Goal: Browse casually

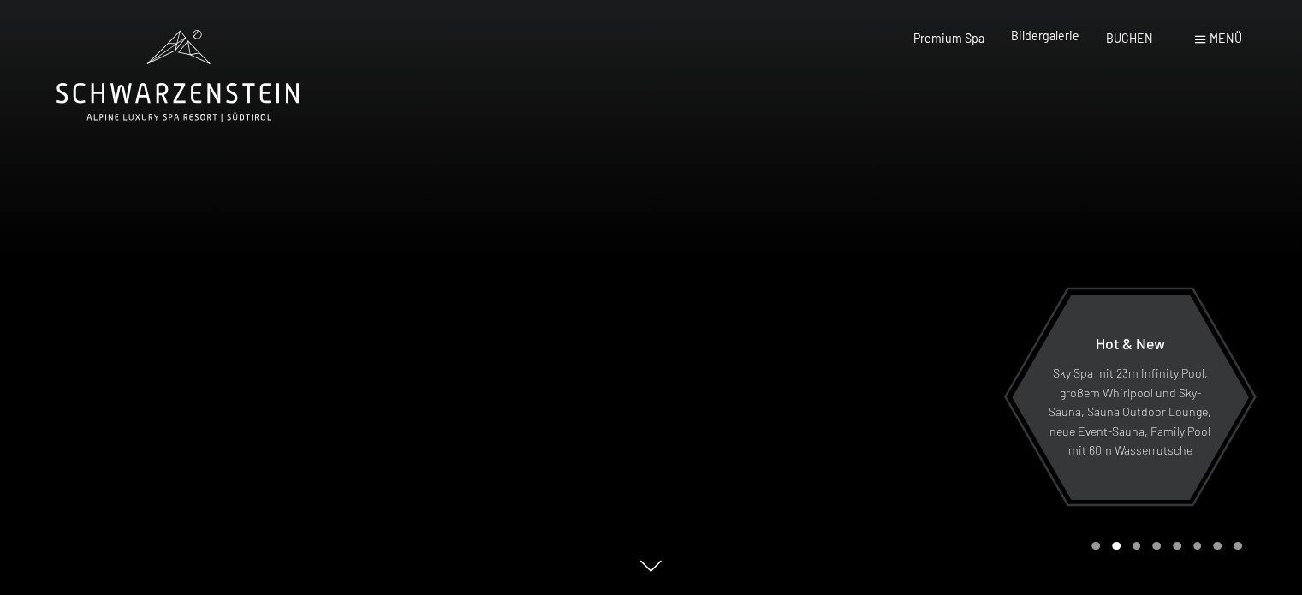
click at [1048, 37] on span "Bildergalerie" at bounding box center [1045, 35] width 69 height 15
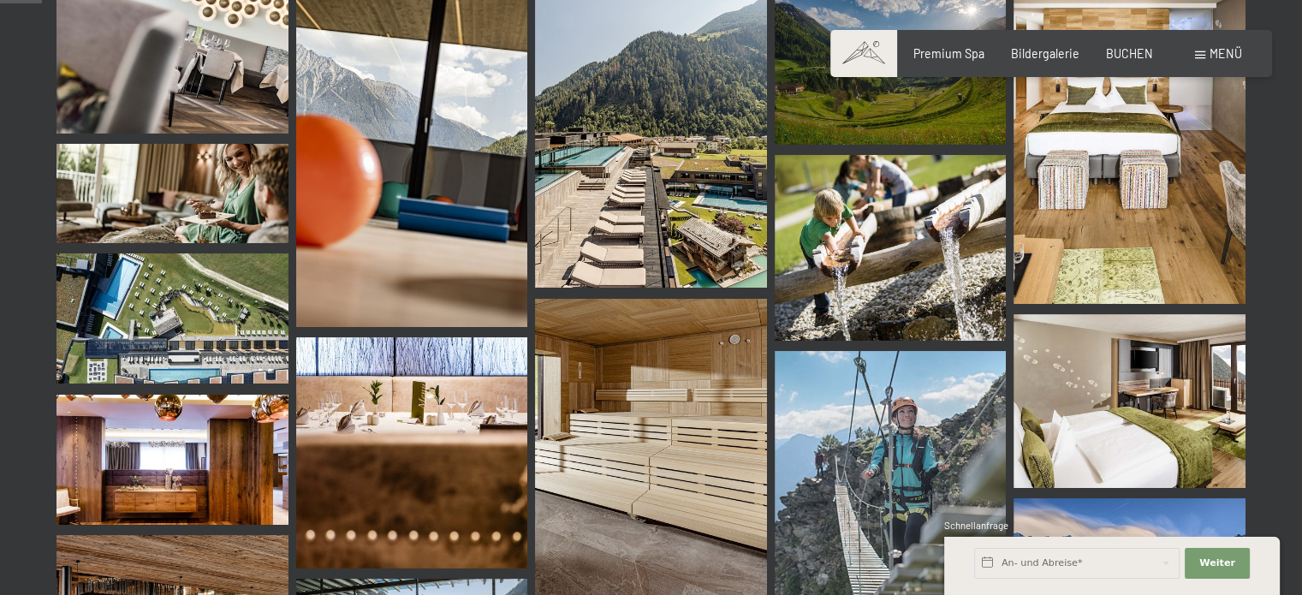
click at [608, 185] on img at bounding box center [651, 133] width 232 height 309
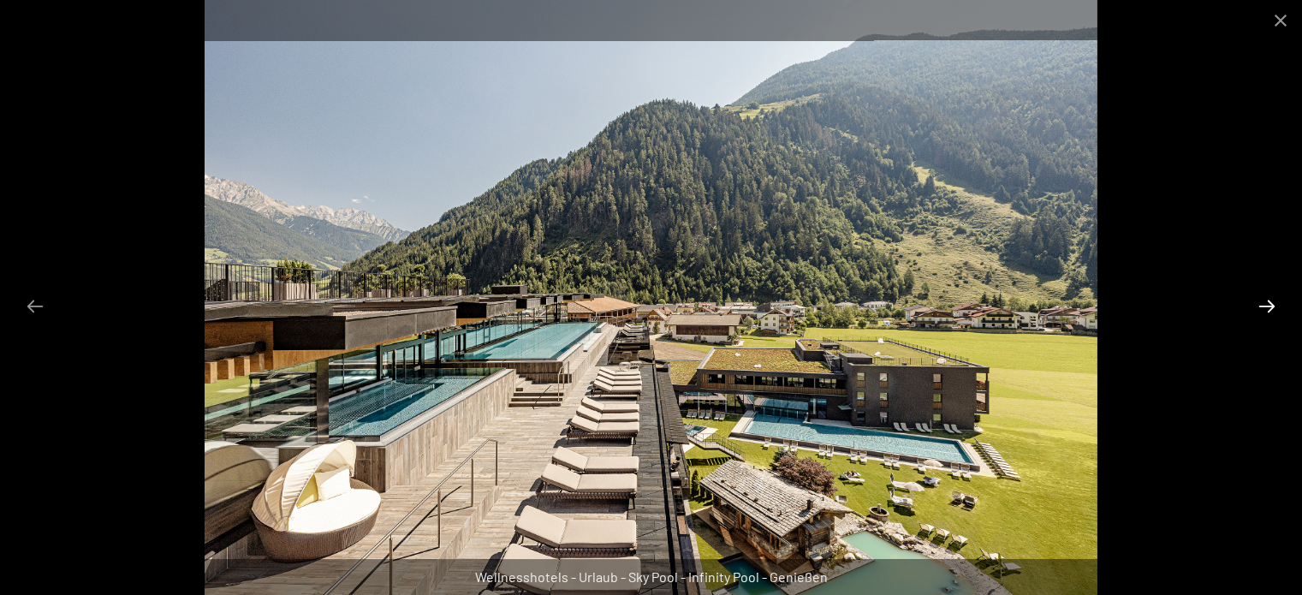
click at [1270, 306] on button "Next slide" at bounding box center [1267, 305] width 36 height 33
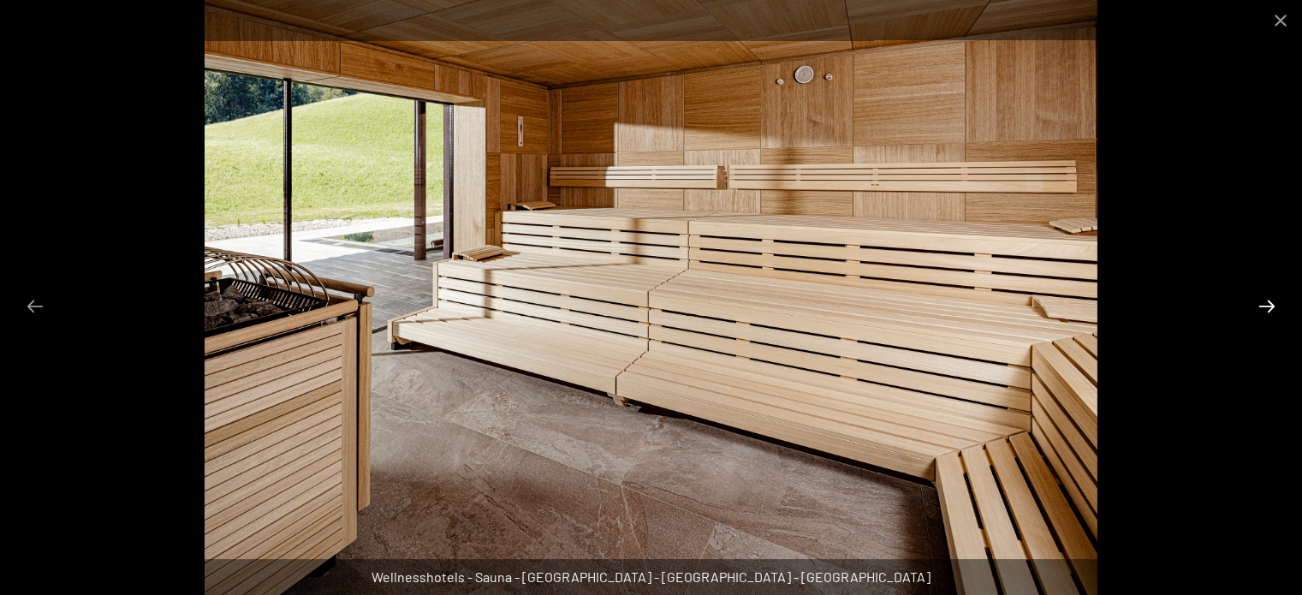
click at [1269, 304] on button "Next slide" at bounding box center [1267, 305] width 36 height 33
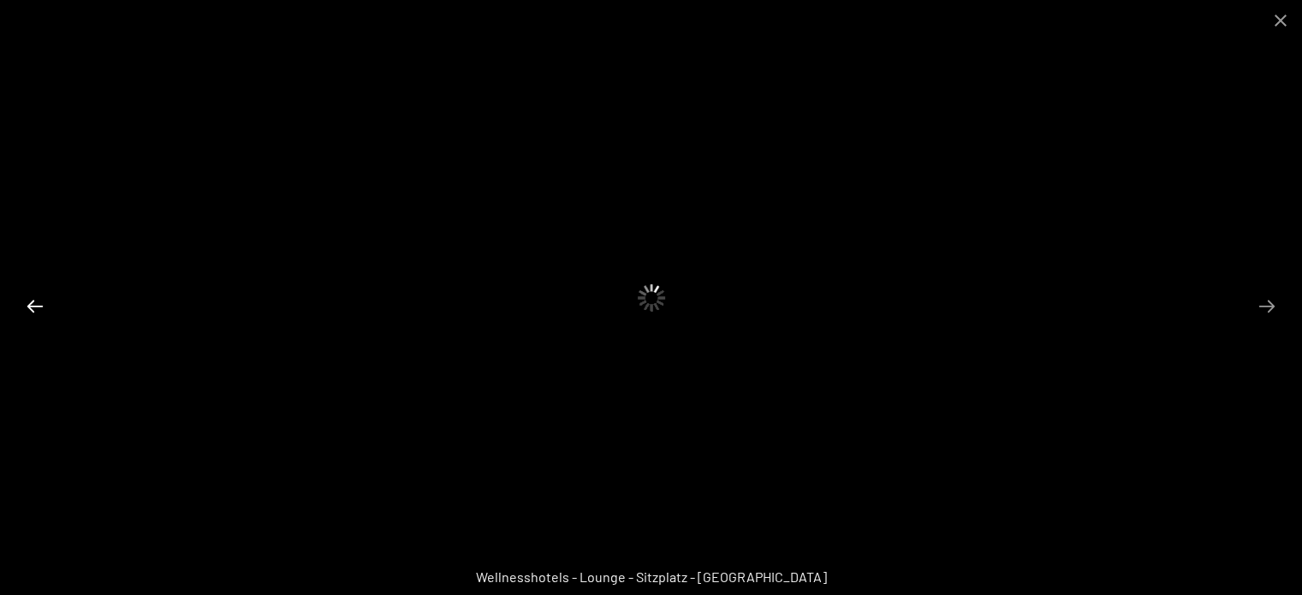
click at [33, 306] on button "Previous slide" at bounding box center [35, 305] width 36 height 33
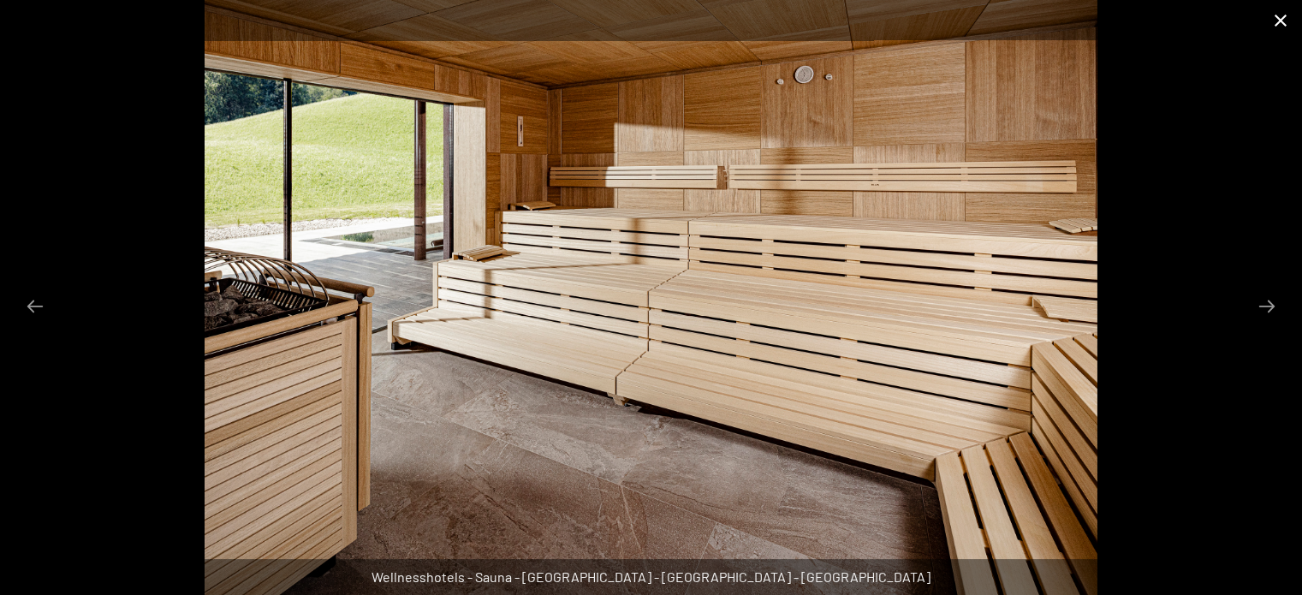
click at [1281, 16] on button "Close gallery" at bounding box center [1281, 20] width 43 height 40
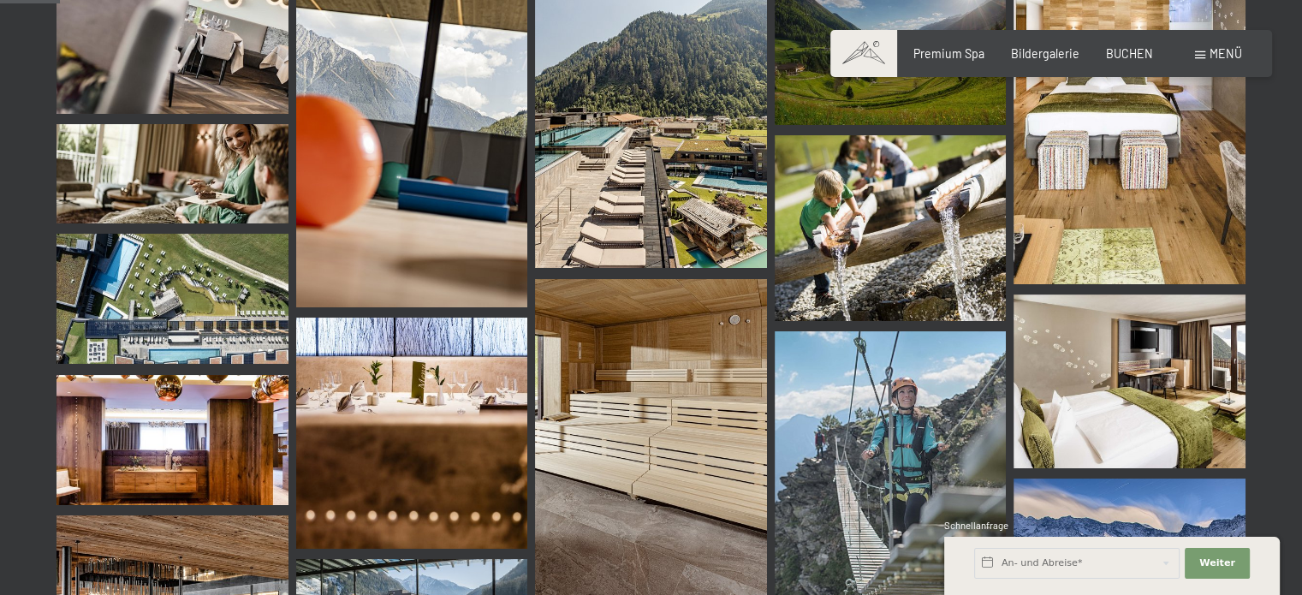
scroll to position [599, 0]
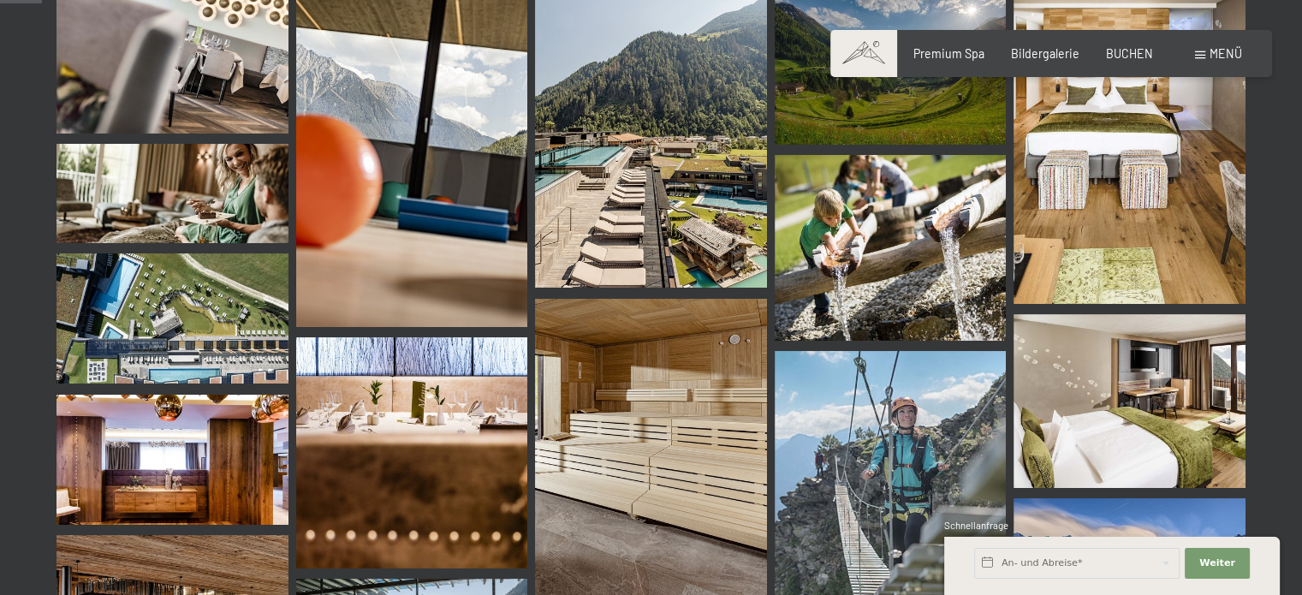
click at [126, 331] on img at bounding box center [173, 318] width 232 height 130
